Goal: Find specific page/section: Find specific page/section

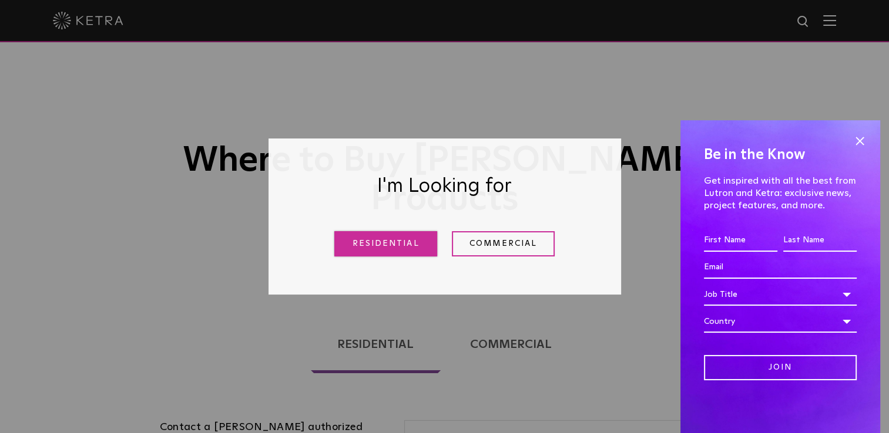
click at [406, 246] on link "Residential" at bounding box center [385, 243] width 103 height 25
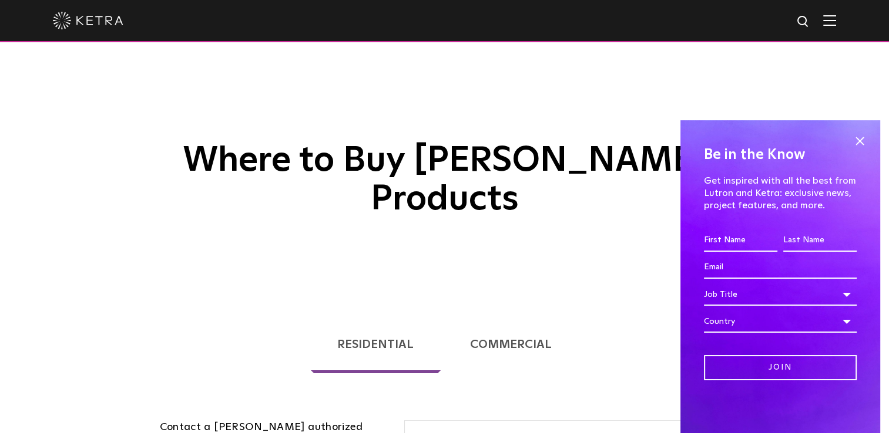
scroll to position [300, 0]
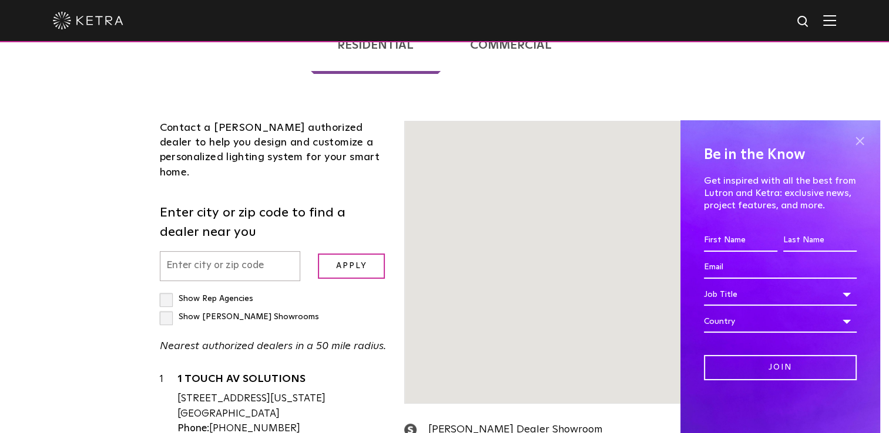
click at [860, 142] on span at bounding box center [859, 141] width 18 height 18
click at [264, 251] on input "text" at bounding box center [230, 266] width 141 height 30
click at [860, 141] on div "Loading... Residential Commercial Contact a [PERSON_NAME] authorized dealer to …" at bounding box center [444, 322] width 889 height 652
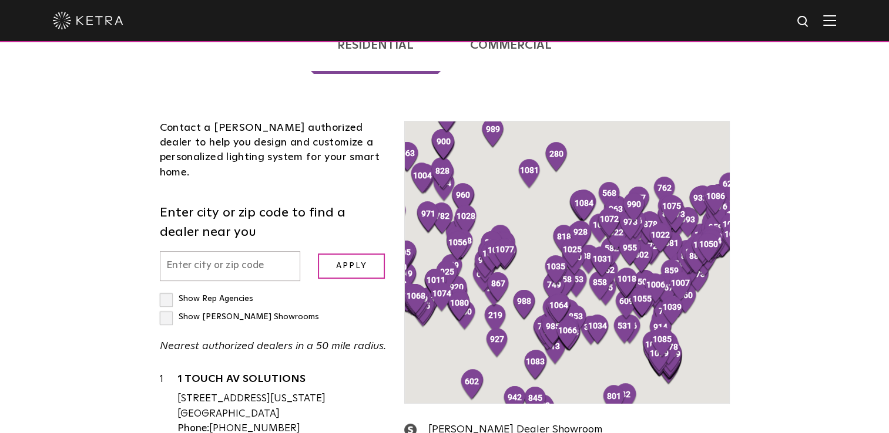
click at [250, 251] on input "text" at bounding box center [230, 266] width 141 height 30
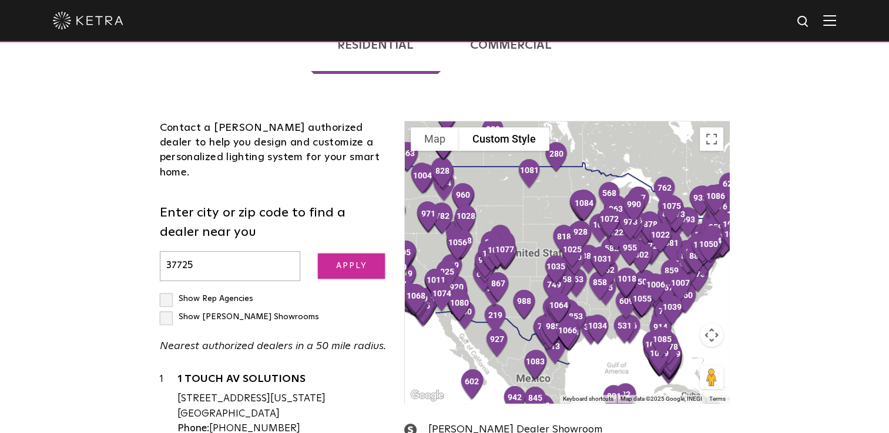
click at [354, 254] on input "Apply" at bounding box center [351, 266] width 67 height 25
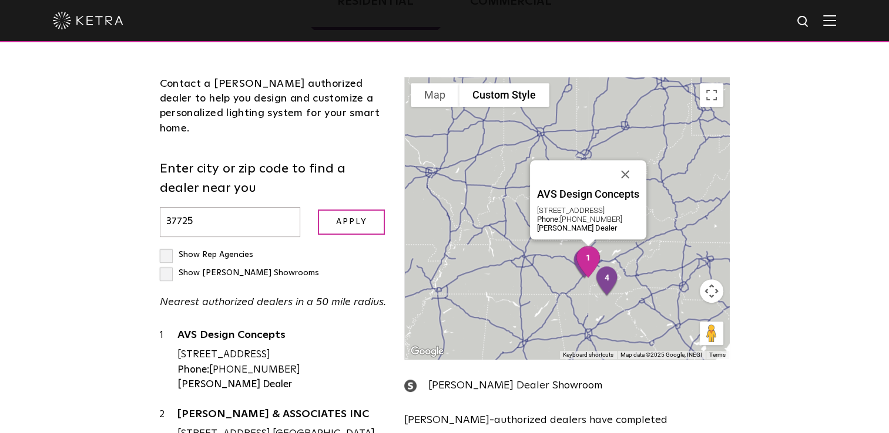
scroll to position [347, 0]
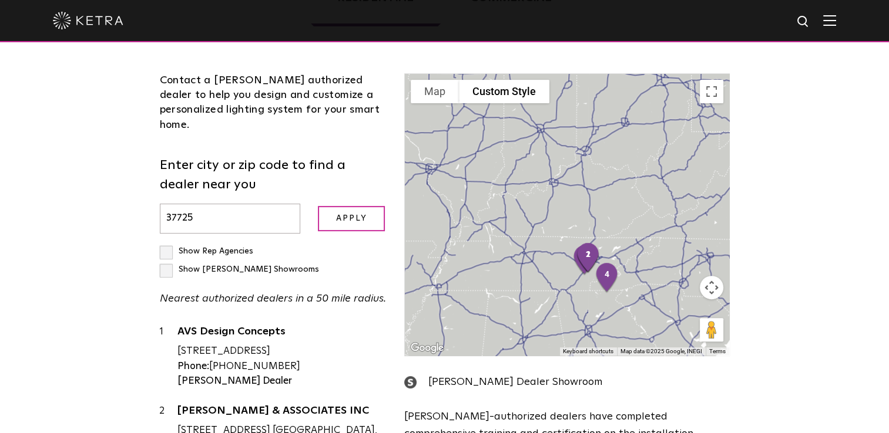
click at [268, 204] on input "37725" at bounding box center [230, 219] width 141 height 30
click at [268, 204] on input "3772" at bounding box center [230, 219] width 141 height 30
type input "3"
drag, startPoint x: 268, startPoint y: 161, endPoint x: 235, endPoint y: 175, distance: 35.6
click at [235, 204] on input "text" at bounding box center [230, 219] width 141 height 30
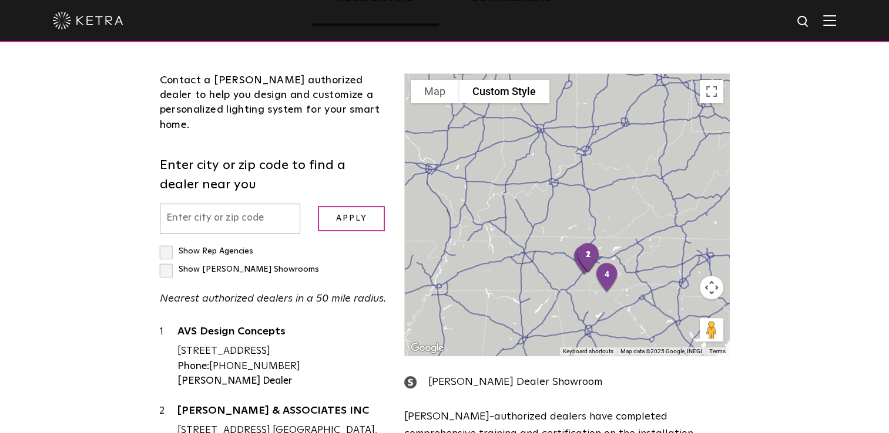
click at [235, 204] on input "text" at bounding box center [230, 219] width 141 height 30
click at [338, 206] on input "Apply" at bounding box center [351, 218] width 67 height 25
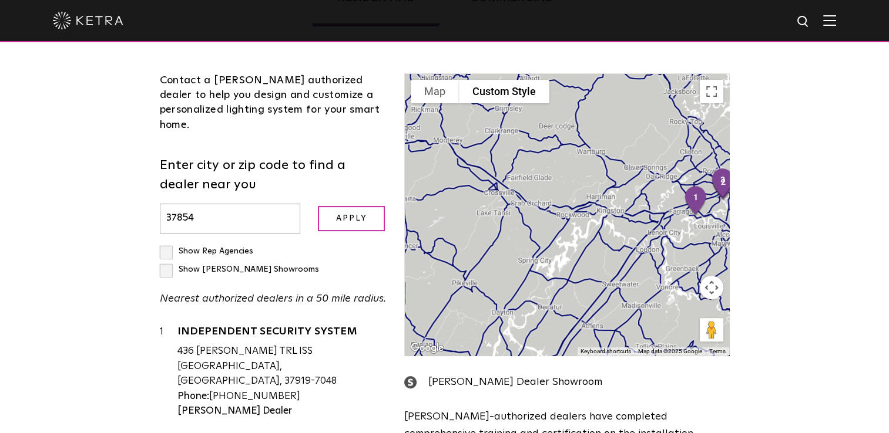
click at [272, 204] on input "37854" at bounding box center [230, 219] width 141 height 30
type input "3"
click at [330, 206] on input "Apply" at bounding box center [351, 218] width 67 height 25
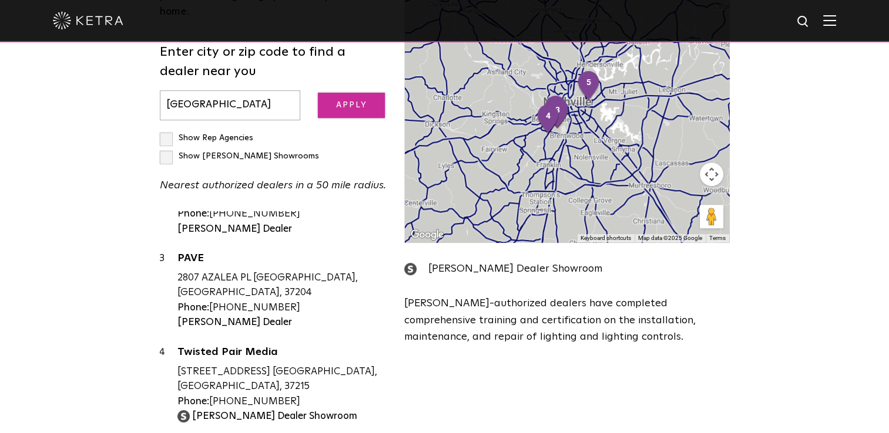
scroll to position [148, 0]
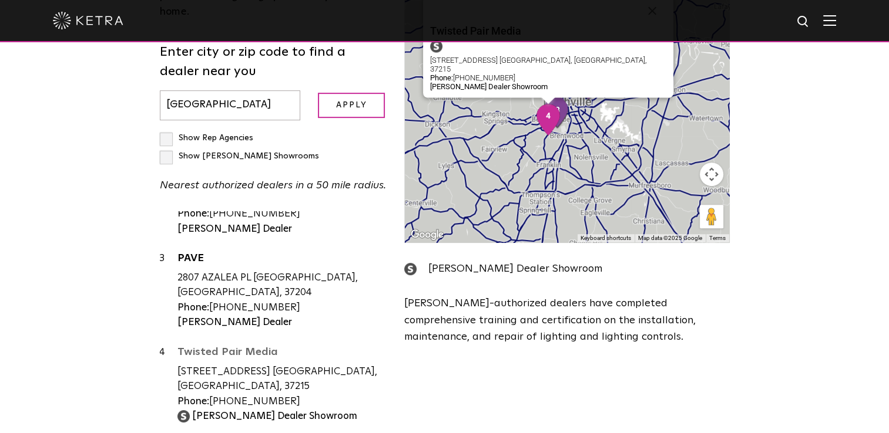
click at [252, 347] on link "Twisted Pair Media" at bounding box center [282, 354] width 210 height 15
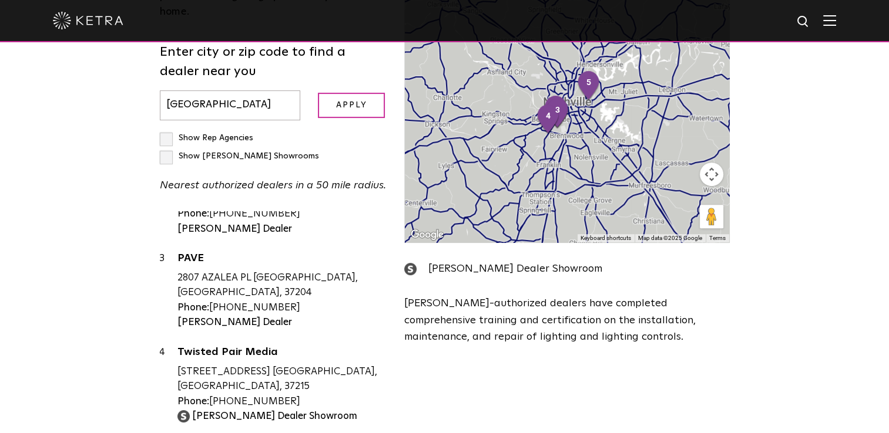
click at [218, 90] on input "[GEOGRAPHIC_DATA]" at bounding box center [230, 105] width 141 height 30
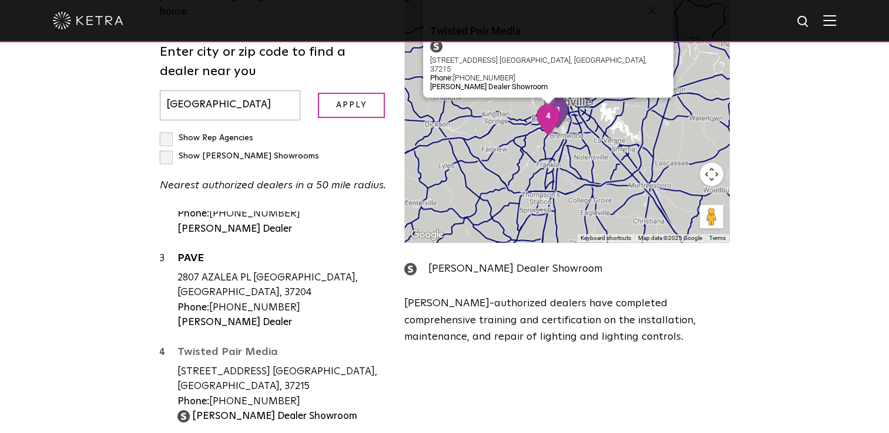
click at [211, 347] on link "Twisted Pair Media" at bounding box center [282, 354] width 210 height 15
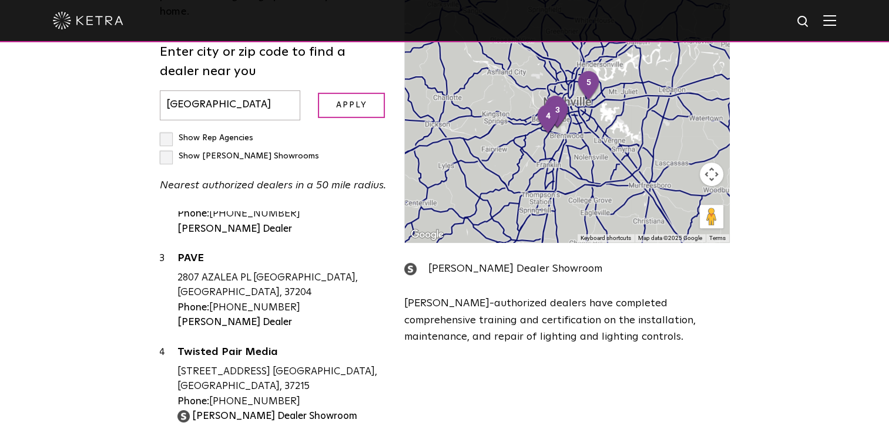
drag, startPoint x: 261, startPoint y: 60, endPoint x: 0, endPoint y: 98, distance: 264.0
click at [0, 98] on div "Loading... Residential Commercial Contact a [PERSON_NAME] authorized dealer to …" at bounding box center [444, 161] width 889 height 652
click at [349, 93] on input "Apply" at bounding box center [351, 105] width 67 height 25
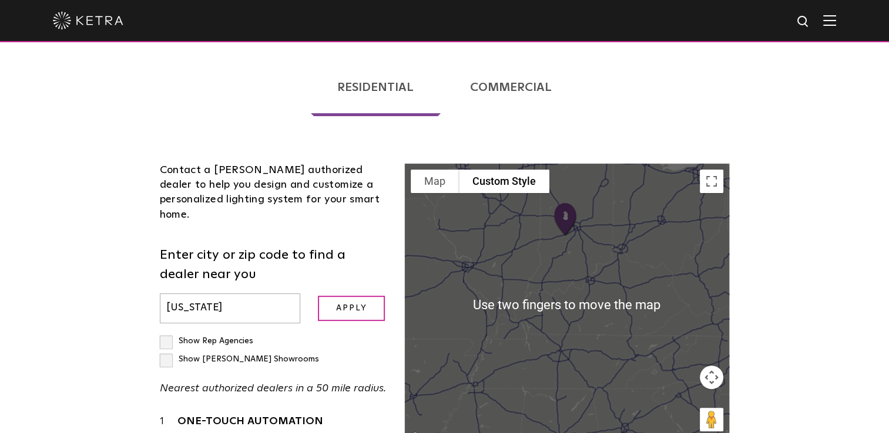
scroll to position [265, 0]
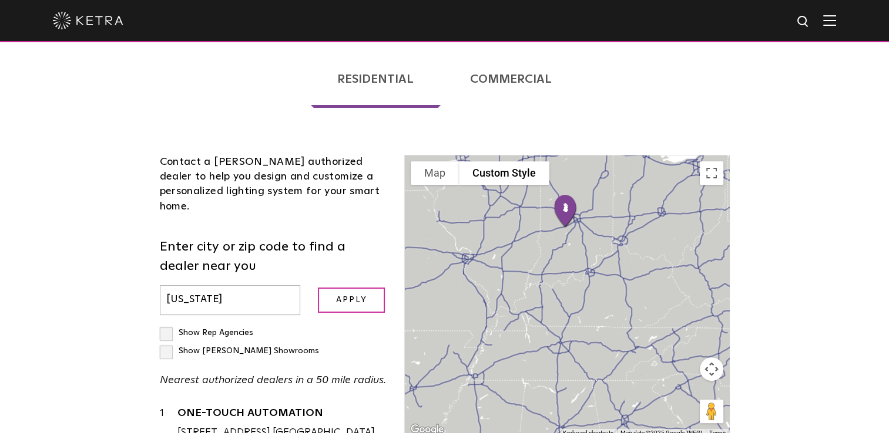
click at [712, 358] on button "Map camera controls" at bounding box center [710, 369] width 23 height 23
click at [711, 161] on button "Toggle fullscreen view" at bounding box center [710, 172] width 23 height 23
click at [432, 161] on button "Map" at bounding box center [434, 172] width 48 height 23
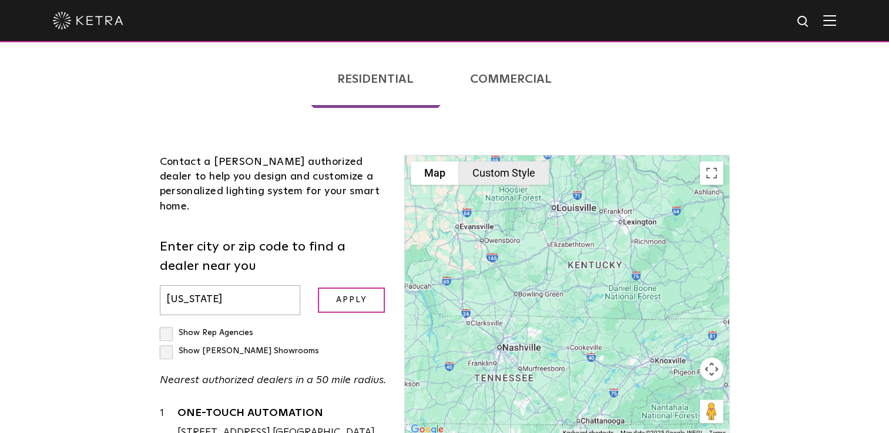
click at [507, 161] on button "Custom Style" at bounding box center [504, 172] width 90 height 23
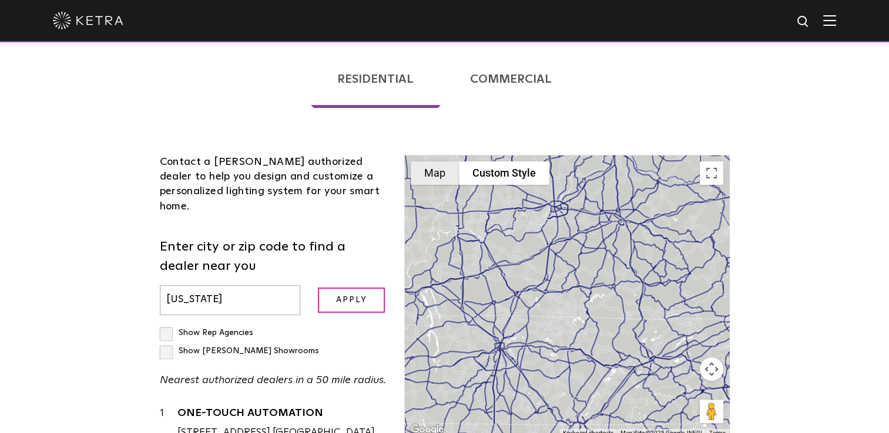
click at [423, 161] on button "Map" at bounding box center [434, 172] width 48 height 23
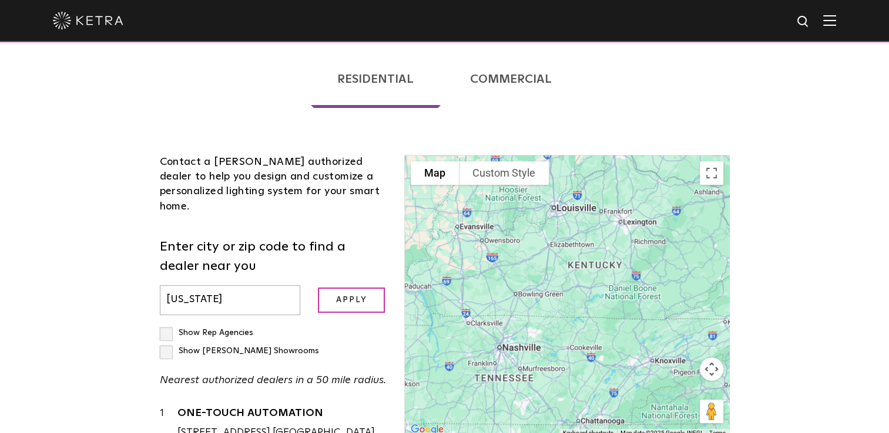
click at [799, 313] on div "Loading... Residential Commercial Contact a [PERSON_NAME] authorized dealer to …" at bounding box center [444, 356] width 889 height 652
click at [265, 264] on div "Contact a [PERSON_NAME] authorized dealer to help you design and customize a pe…" at bounding box center [273, 404] width 245 height 498
click at [272, 285] on input "[US_STATE]" at bounding box center [230, 300] width 141 height 30
type input "I"
click at [378, 288] on input "Apply" at bounding box center [351, 300] width 67 height 25
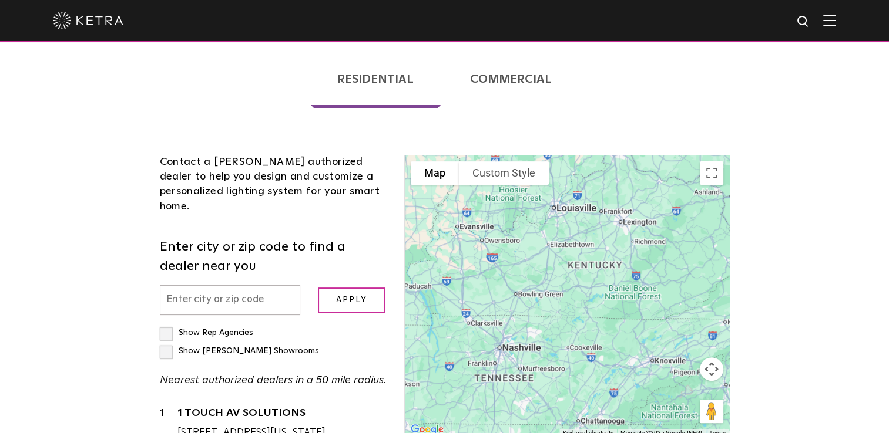
click at [346, 288] on input "Apply" at bounding box center [351, 300] width 67 height 25
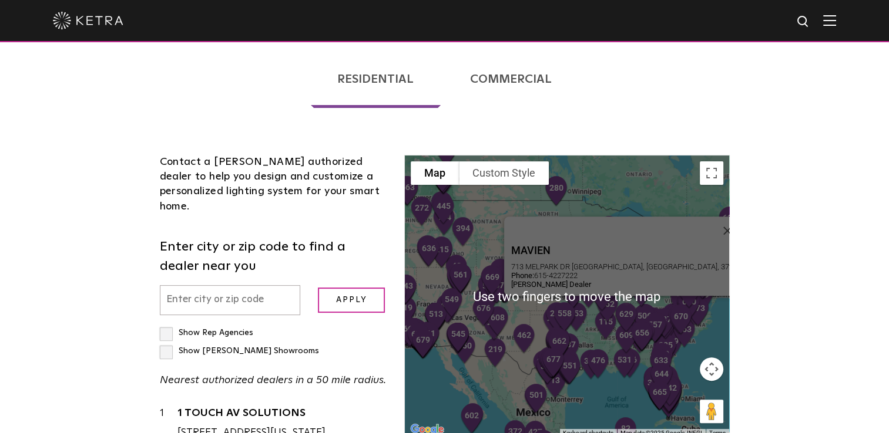
click at [667, 240] on img "297" at bounding box center [649, 260] width 34 height 41
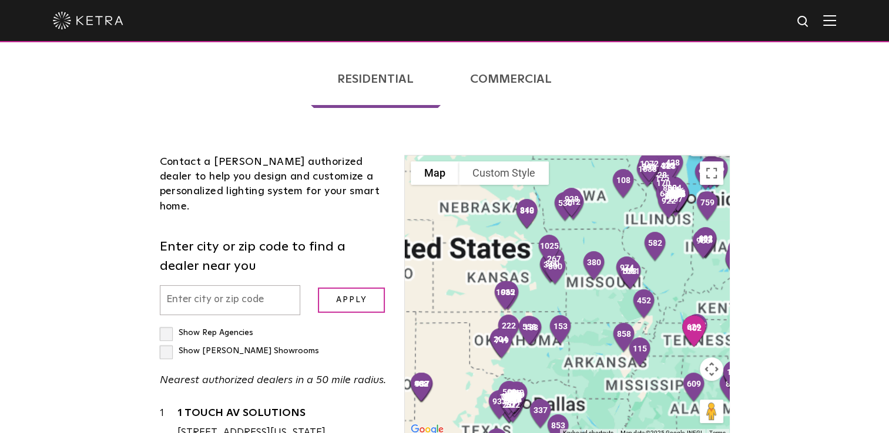
click at [686, 224] on img "955" at bounding box center [703, 244] width 34 height 41
click at [730, 194] on img "714" at bounding box center [747, 189] width 34 height 41
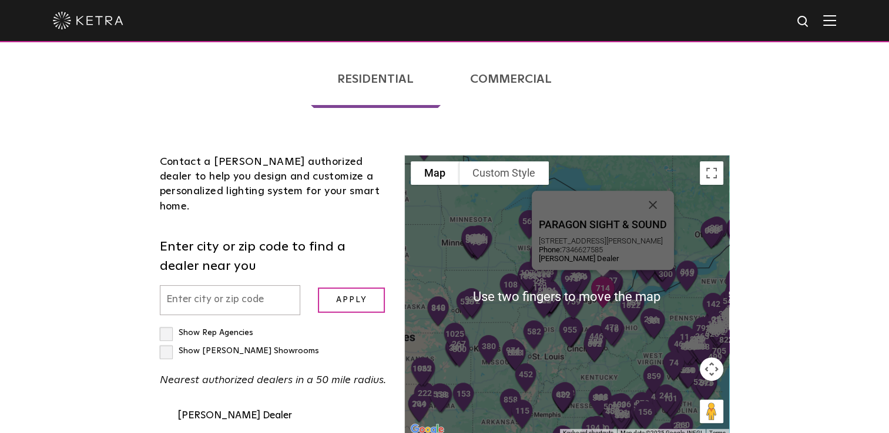
scroll to position [62839, 0]
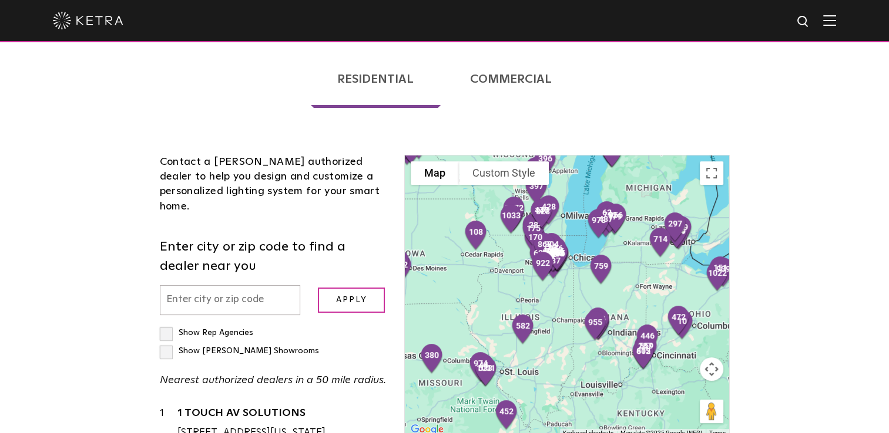
scroll to position [62839, 0]
